Goal: Transaction & Acquisition: Purchase product/service

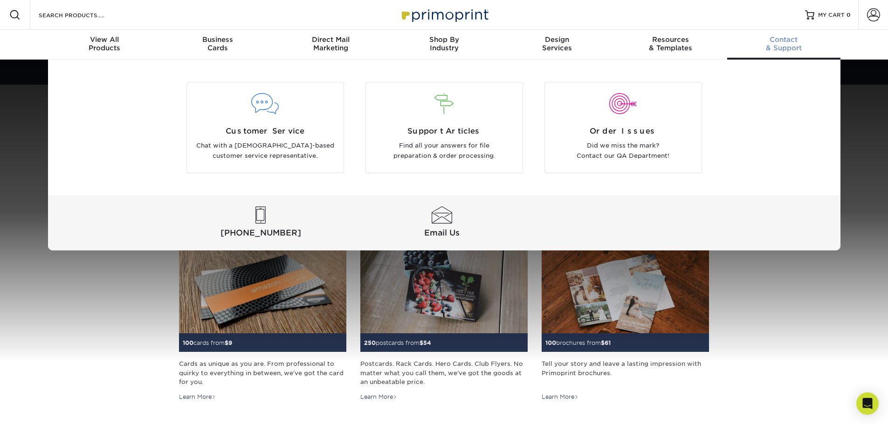
click at [790, 45] on div "Contact & Support" at bounding box center [783, 43] width 113 height 17
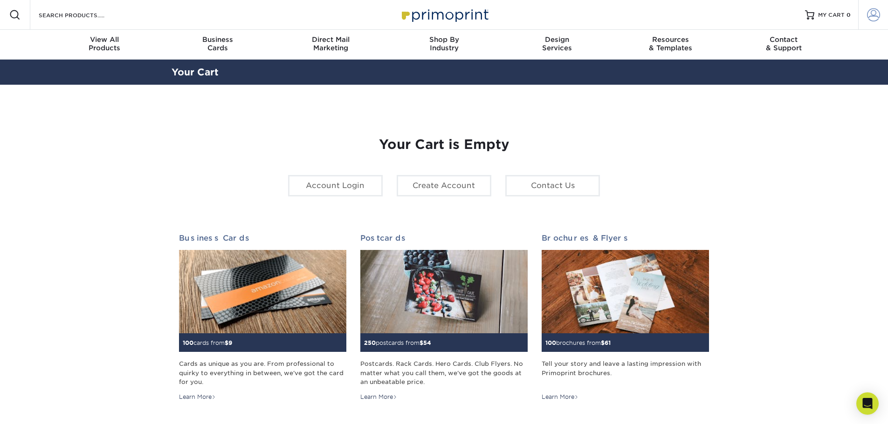
click at [877, 17] on span at bounding box center [873, 14] width 13 height 13
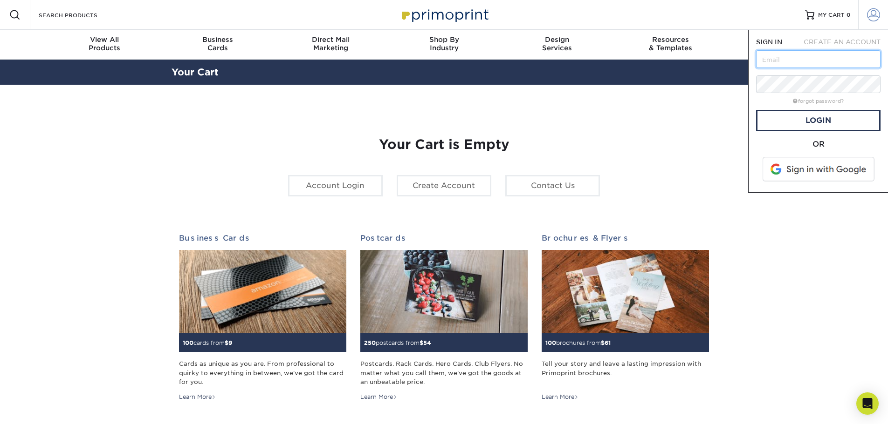
type input "stephenb@23rdgroup.com"
click at [798, 116] on link "Login" at bounding box center [818, 120] width 124 height 21
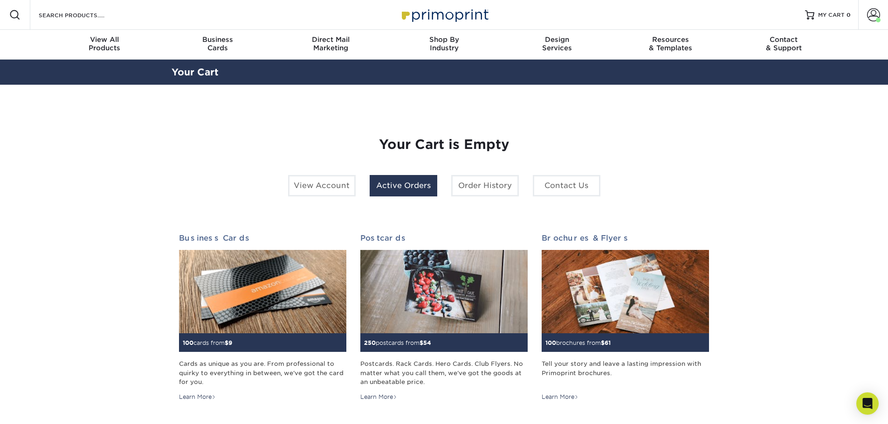
click at [400, 187] on link "Active Orders" at bounding box center [404, 185] width 68 height 21
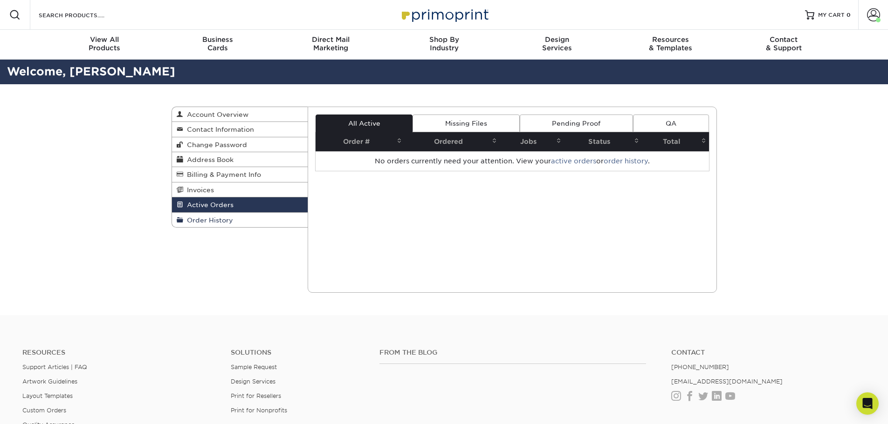
click at [215, 222] on span "Order History" at bounding box center [208, 220] width 50 height 7
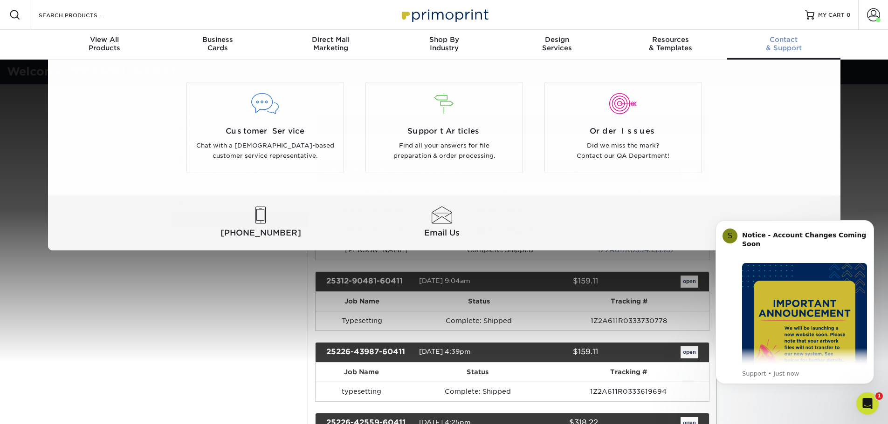
click at [782, 45] on div "Contact & Support" at bounding box center [783, 43] width 113 height 17
click at [266, 227] on span "[PHONE_NUMBER]" at bounding box center [261, 233] width 178 height 12
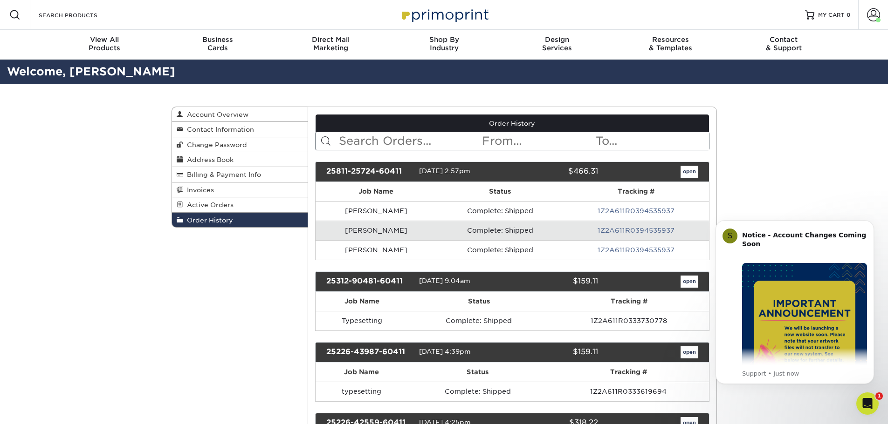
click at [541, 10] on div "Resources Menu Search Products Account Welcome, Stephen Account Dashboard Activ…" at bounding box center [444, 15] width 888 height 30
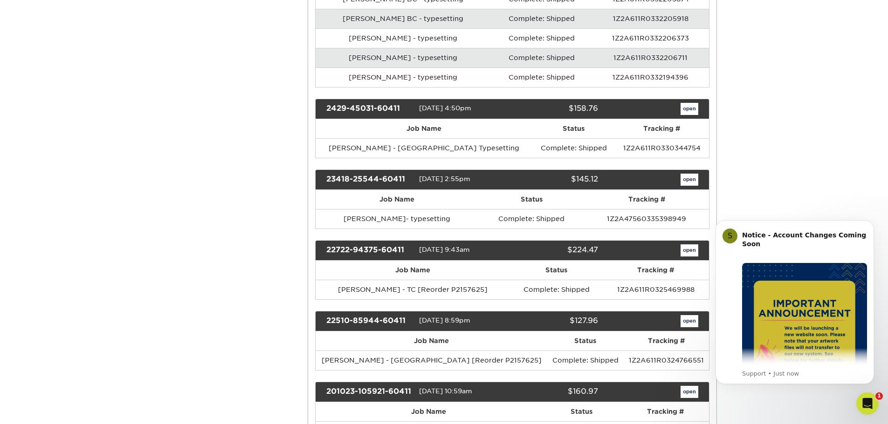
scroll to position [559, 0]
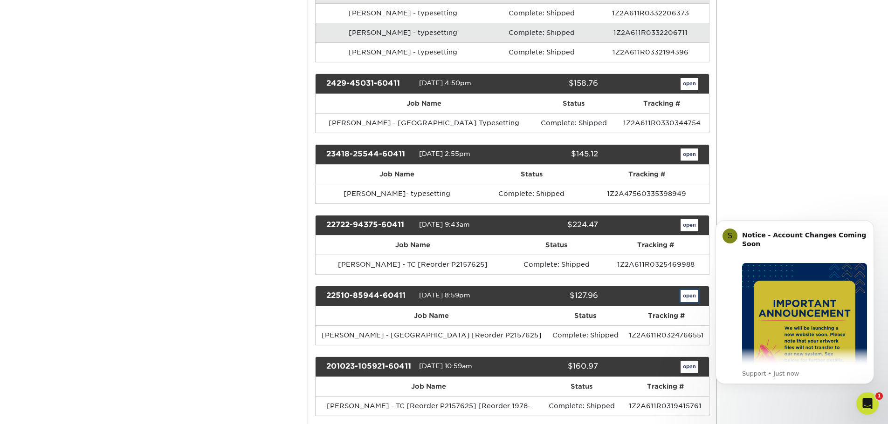
click at [690, 295] on link "open" at bounding box center [689, 296] width 18 height 12
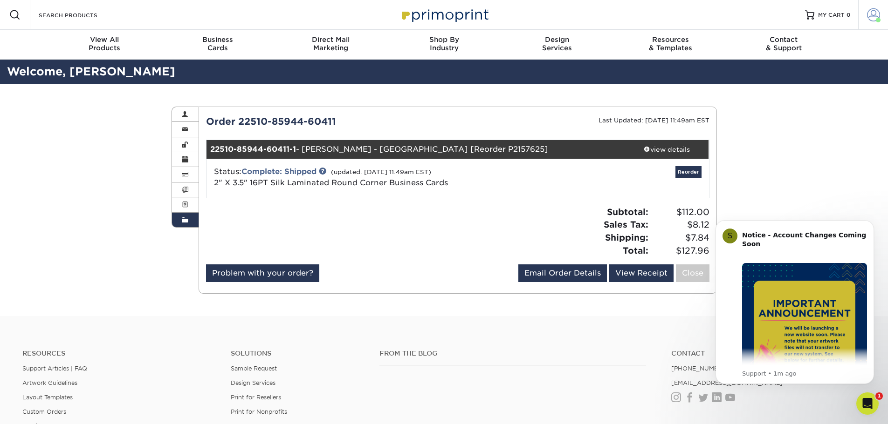
click at [873, 10] on span at bounding box center [873, 14] width 13 height 13
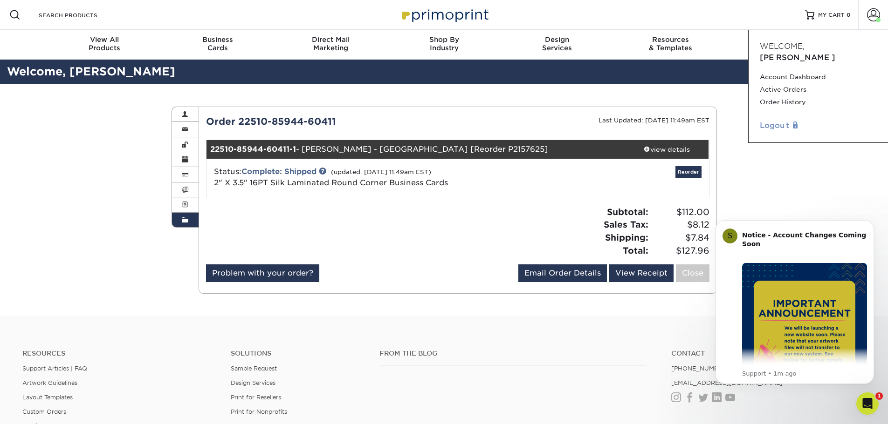
click at [780, 120] on link "Logout" at bounding box center [818, 125] width 117 height 11
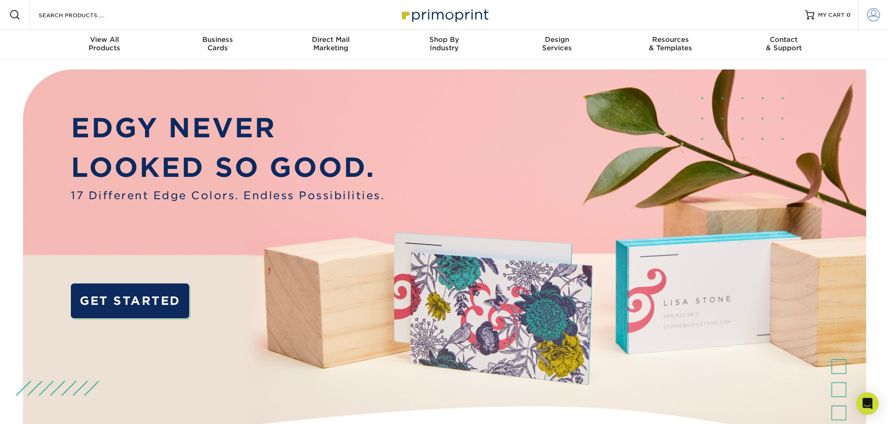
click at [877, 11] on span at bounding box center [873, 14] width 13 height 13
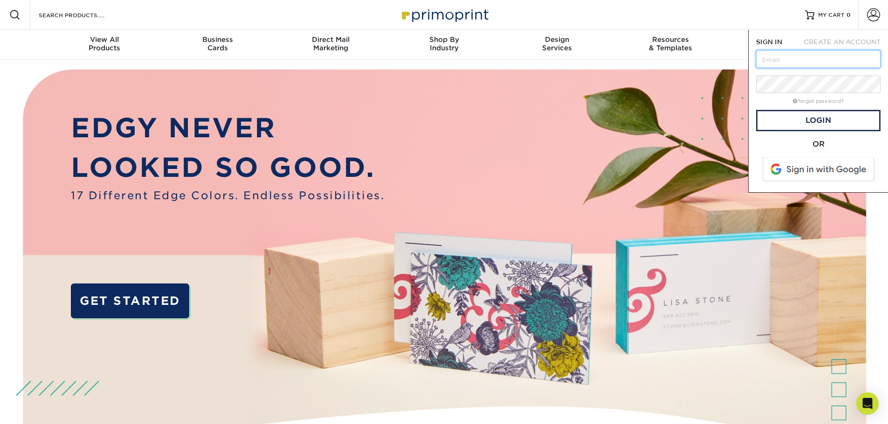
click at [833, 61] on input "text" at bounding box center [818, 59] width 124 height 18
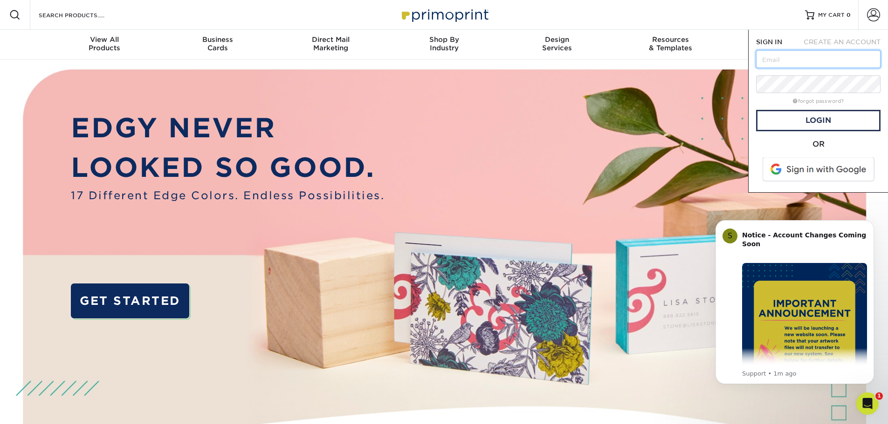
type input "stephenb@23rdgroup.com"
click at [813, 119] on link "Login" at bounding box center [818, 120] width 124 height 21
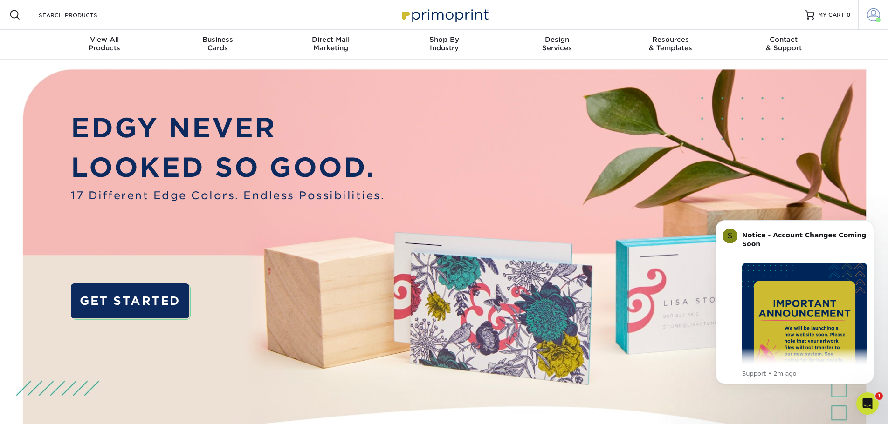
click at [875, 10] on span at bounding box center [873, 14] width 13 height 13
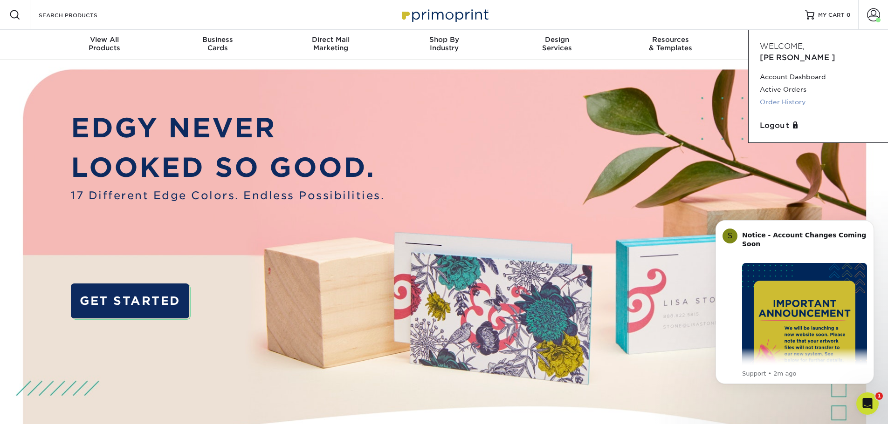
click at [786, 96] on link "Order History" at bounding box center [818, 102] width 117 height 13
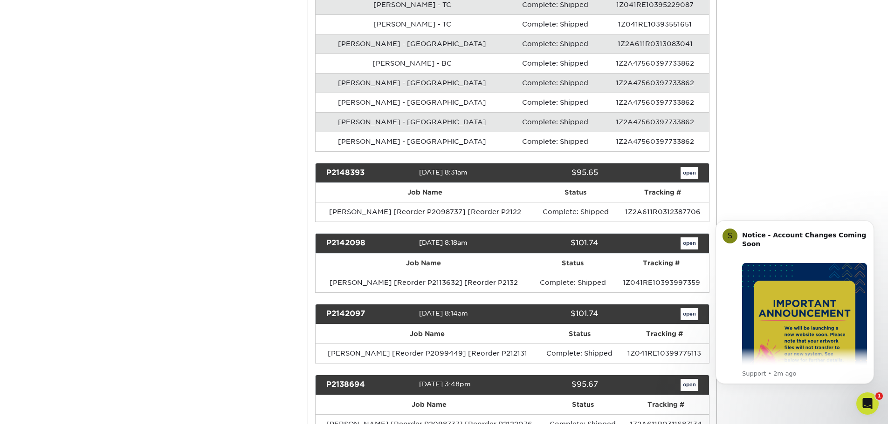
scroll to position [1957, 0]
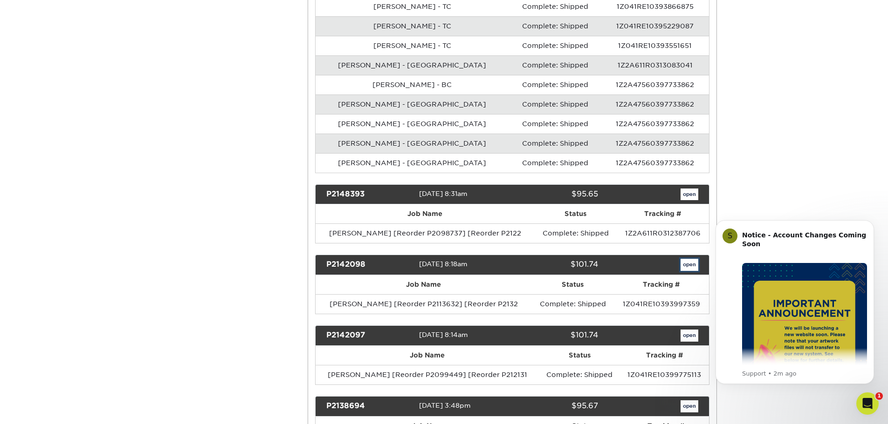
click at [684, 267] on link "open" at bounding box center [689, 265] width 18 height 12
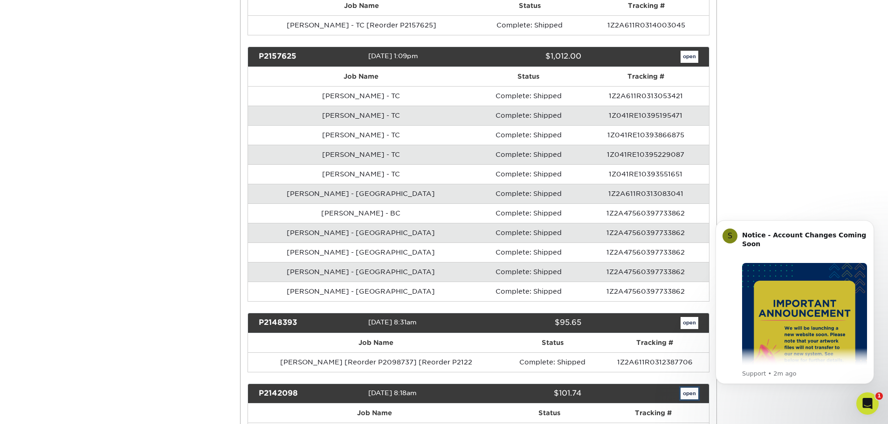
scroll to position [0, 0]
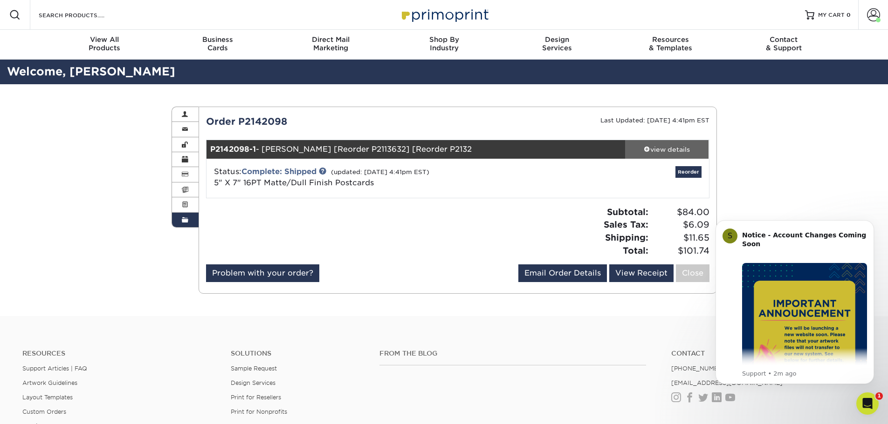
click at [652, 152] on div "view details" at bounding box center [667, 149] width 84 height 9
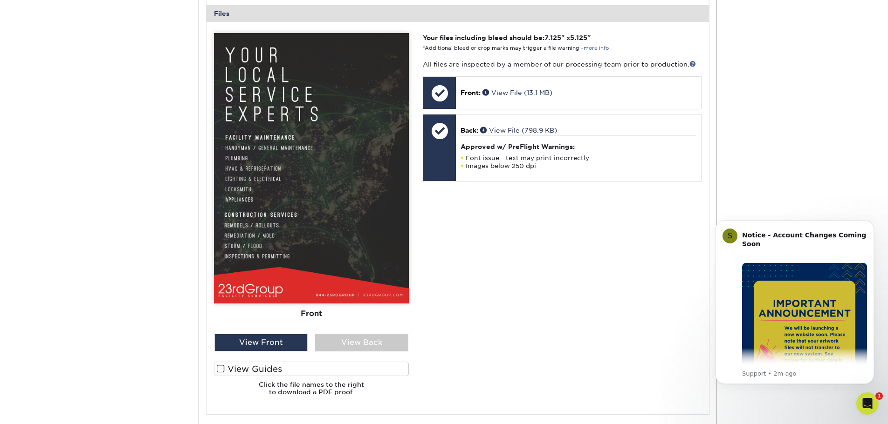
scroll to position [466, 0]
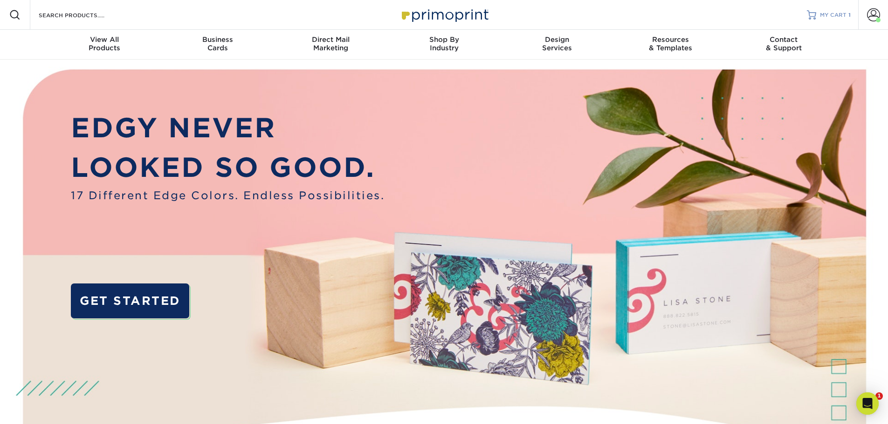
click at [831, 16] on span "MY CART" at bounding box center [833, 15] width 27 height 8
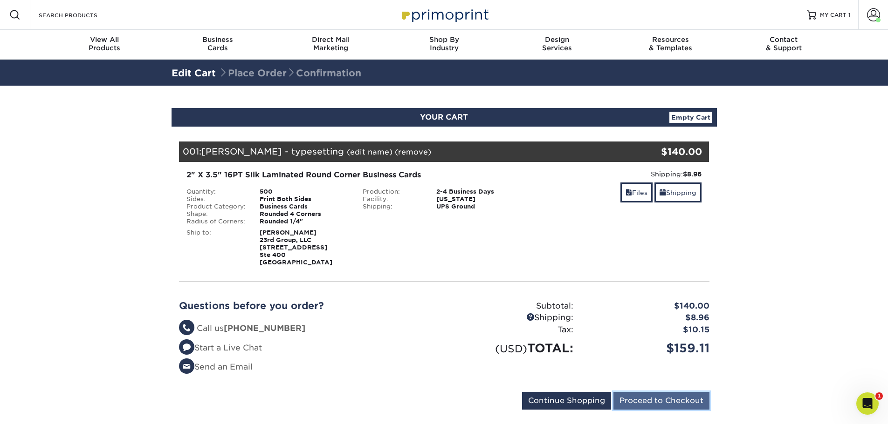
click at [667, 399] on input "Proceed to Checkout" at bounding box center [661, 401] width 96 height 18
